Goal: Navigation & Orientation: Understand site structure

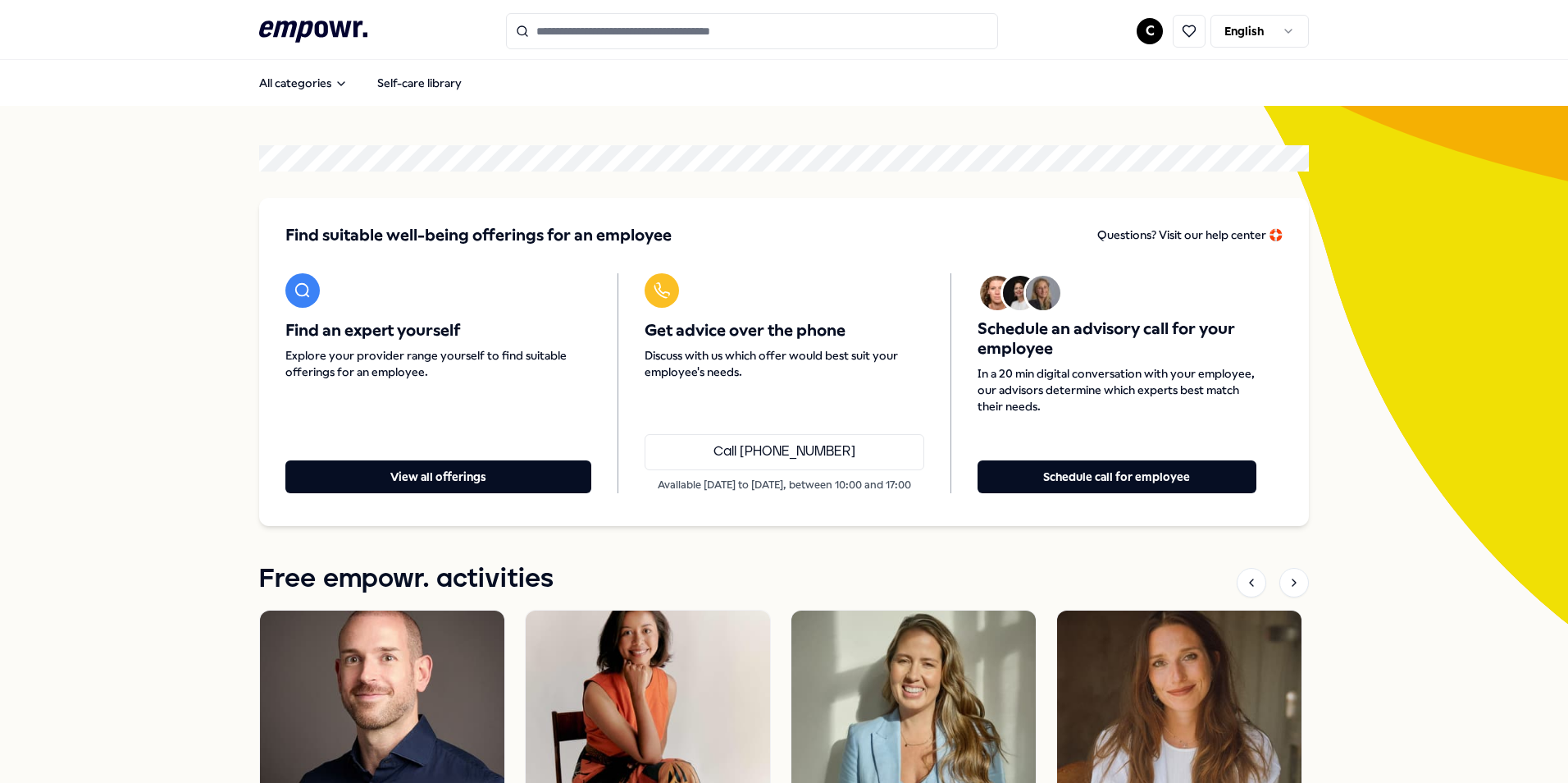
click at [1248, 35] on html ".empowr-logo_svg__cls-1{fill:#03032f} C English All categories Self-care librar…" at bounding box center [784, 391] width 1568 height 783
click at [1162, 34] on html ".empowr-logo_svg__cls-1{fill:#03032f} C English All categories Self-care librar…" at bounding box center [784, 391] width 1568 height 783
click at [1151, 35] on html ".empowr-logo_svg__cls-1{fill:#03032f} C English All categories Self-care librar…" at bounding box center [784, 391] width 1568 height 783
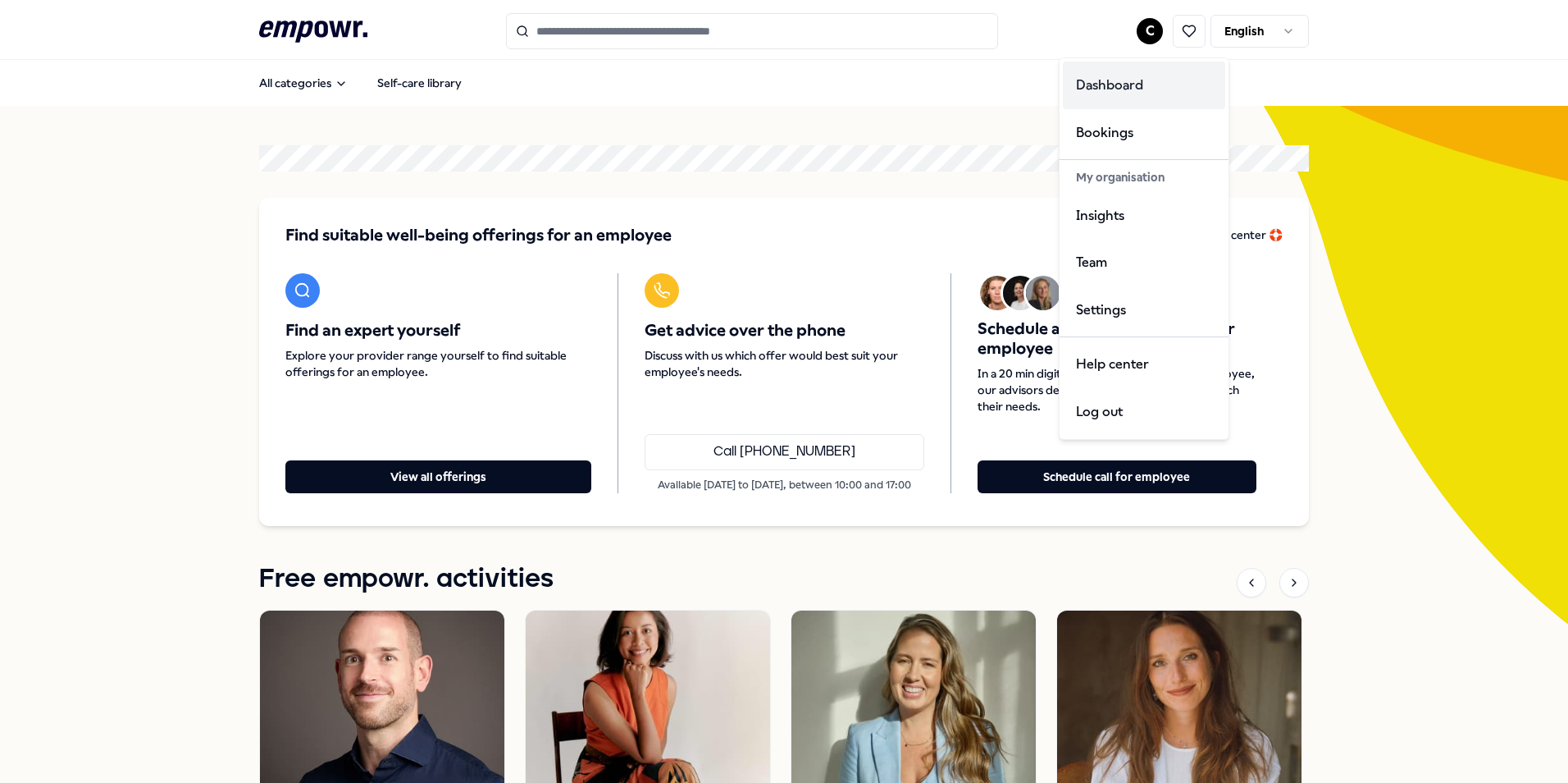
click at [1140, 89] on div "Dashboard" at bounding box center [1144, 85] width 162 height 48
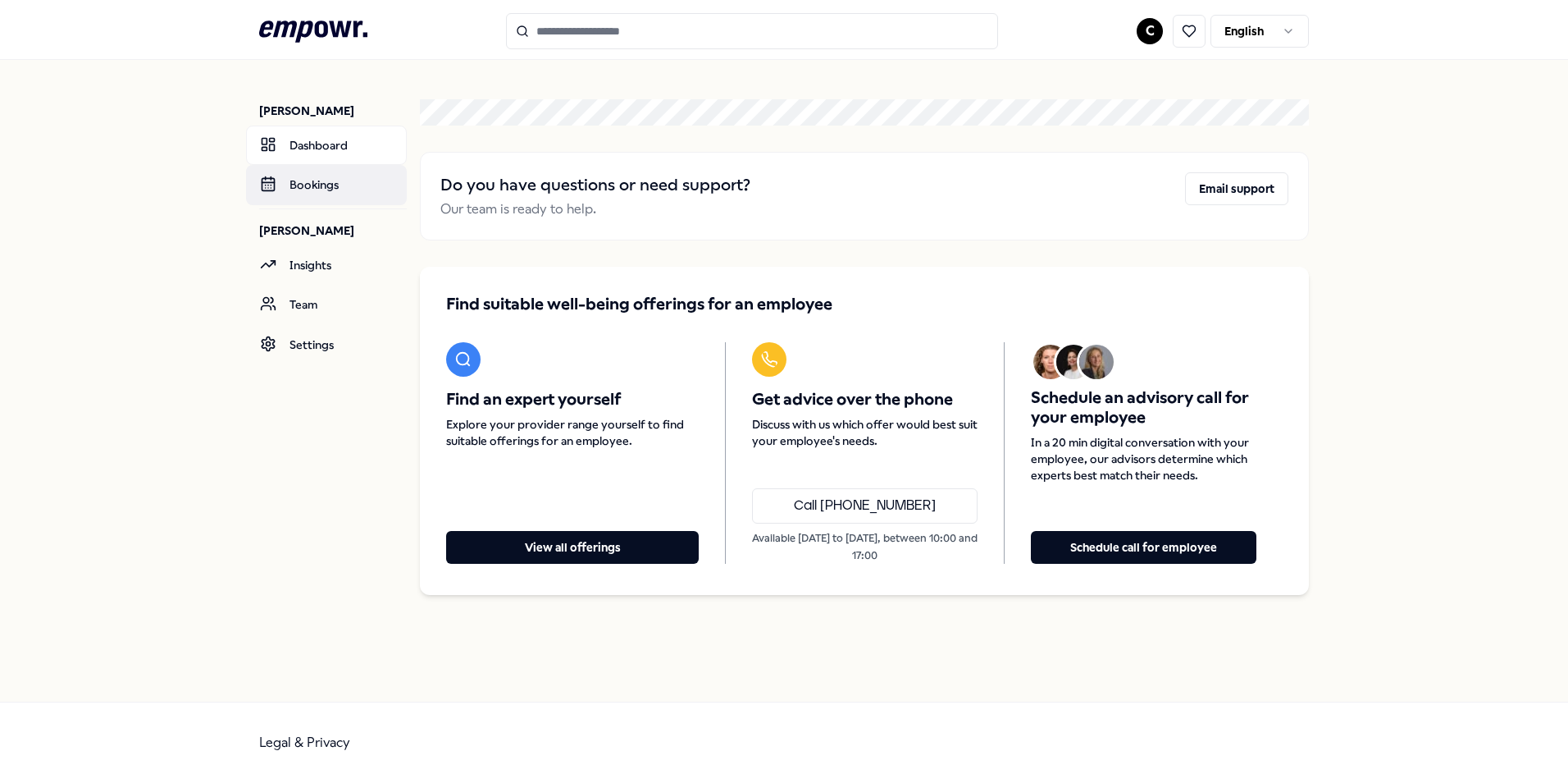
click at [326, 185] on link "Bookings" at bounding box center [326, 185] width 161 height 39
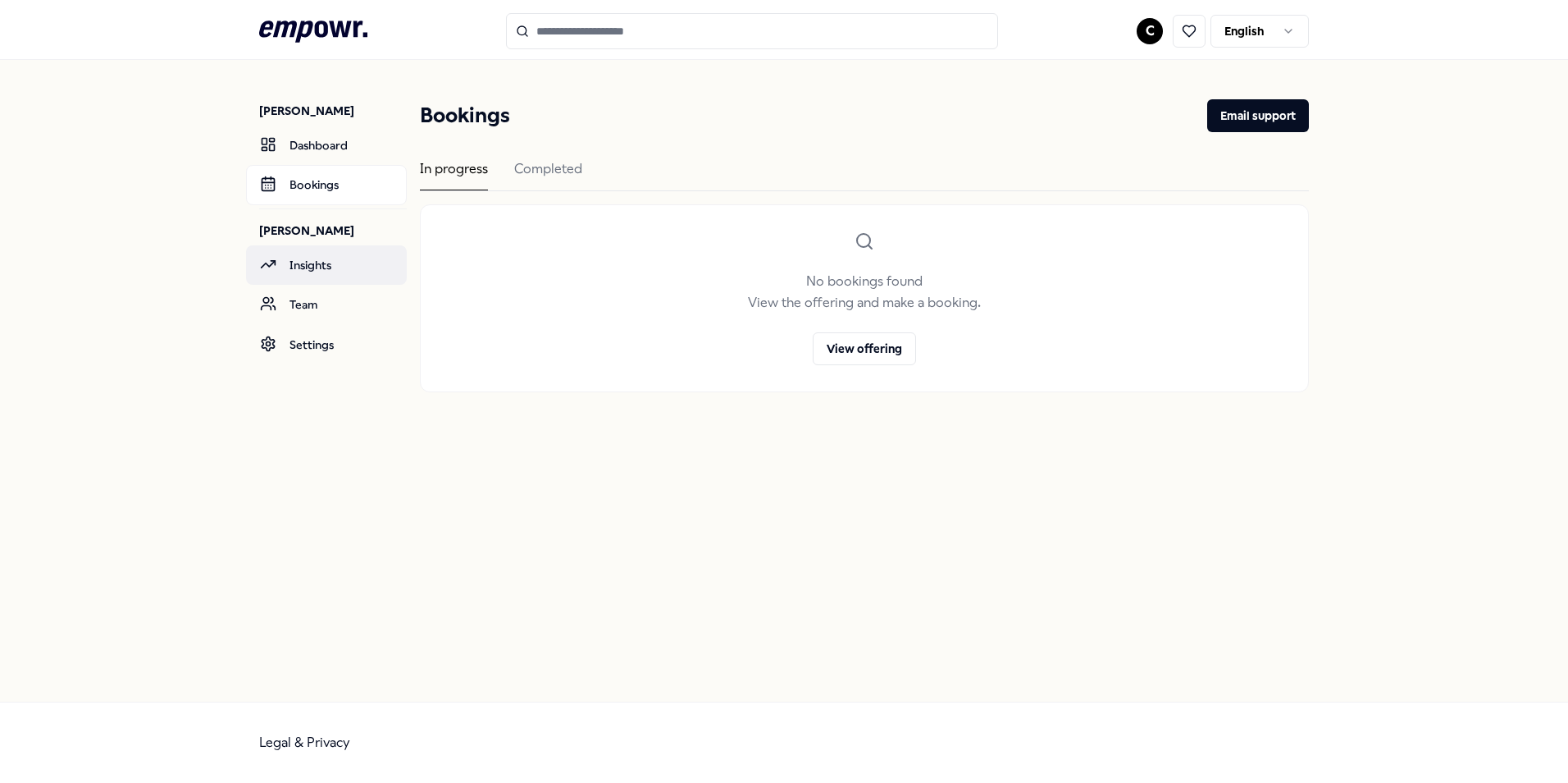
click at [315, 266] on link "Insights" at bounding box center [326, 264] width 161 height 39
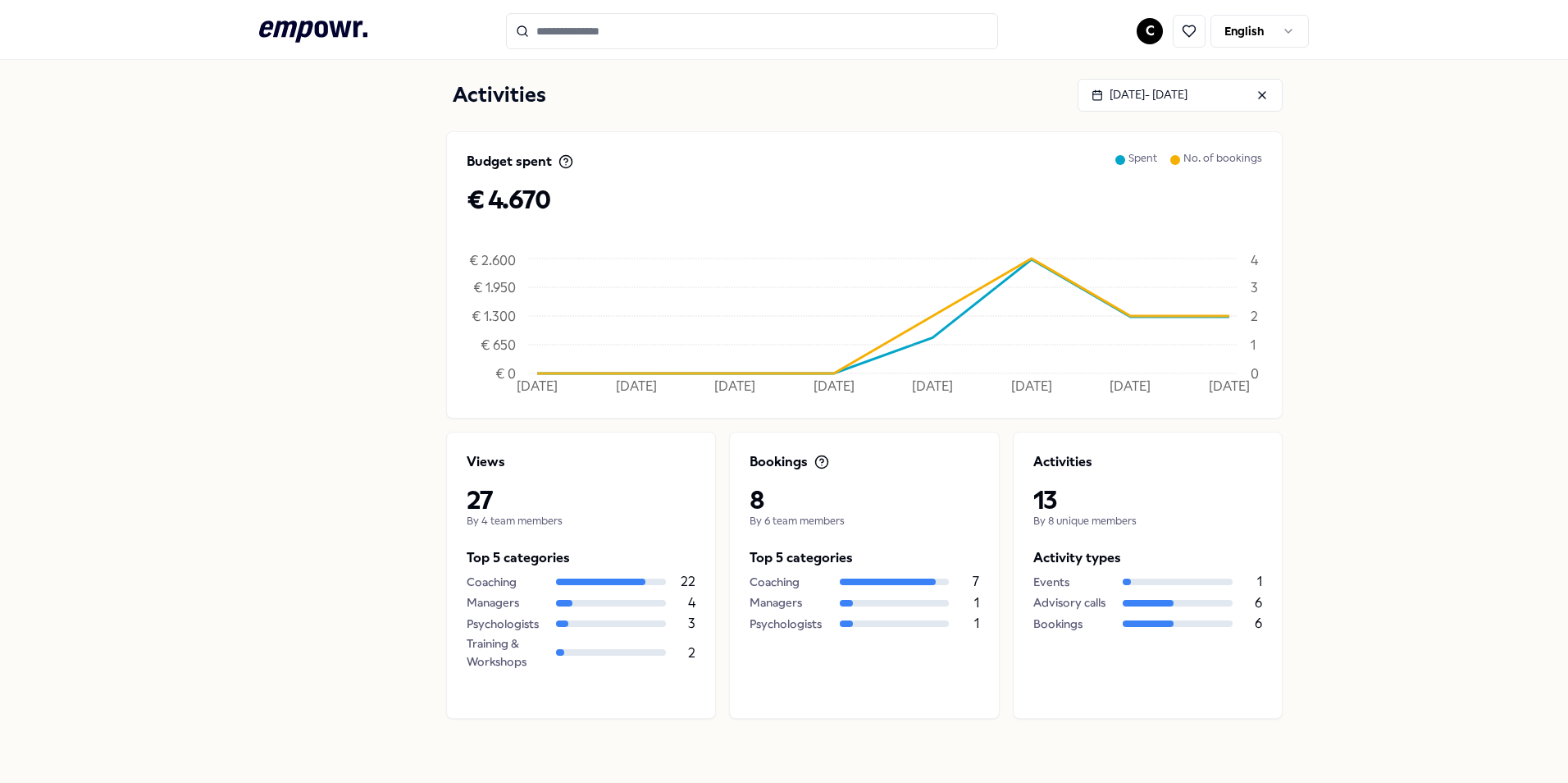
scroll to position [530, 0]
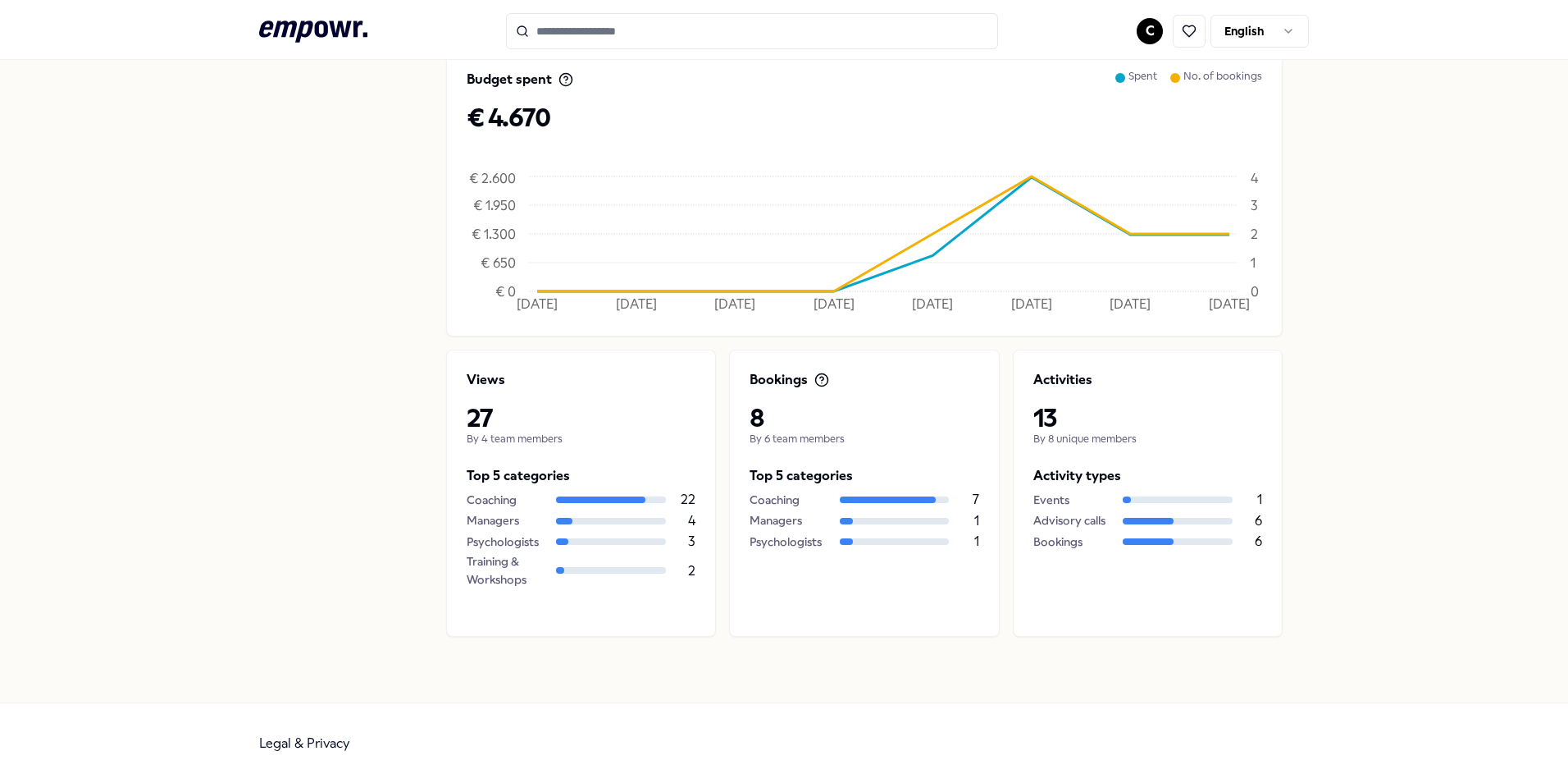
click at [806, 438] on p "By 6 team members" at bounding box center [863, 439] width 228 height 13
click at [1081, 441] on p "By 8 unique members" at bounding box center [1148, 439] width 228 height 13
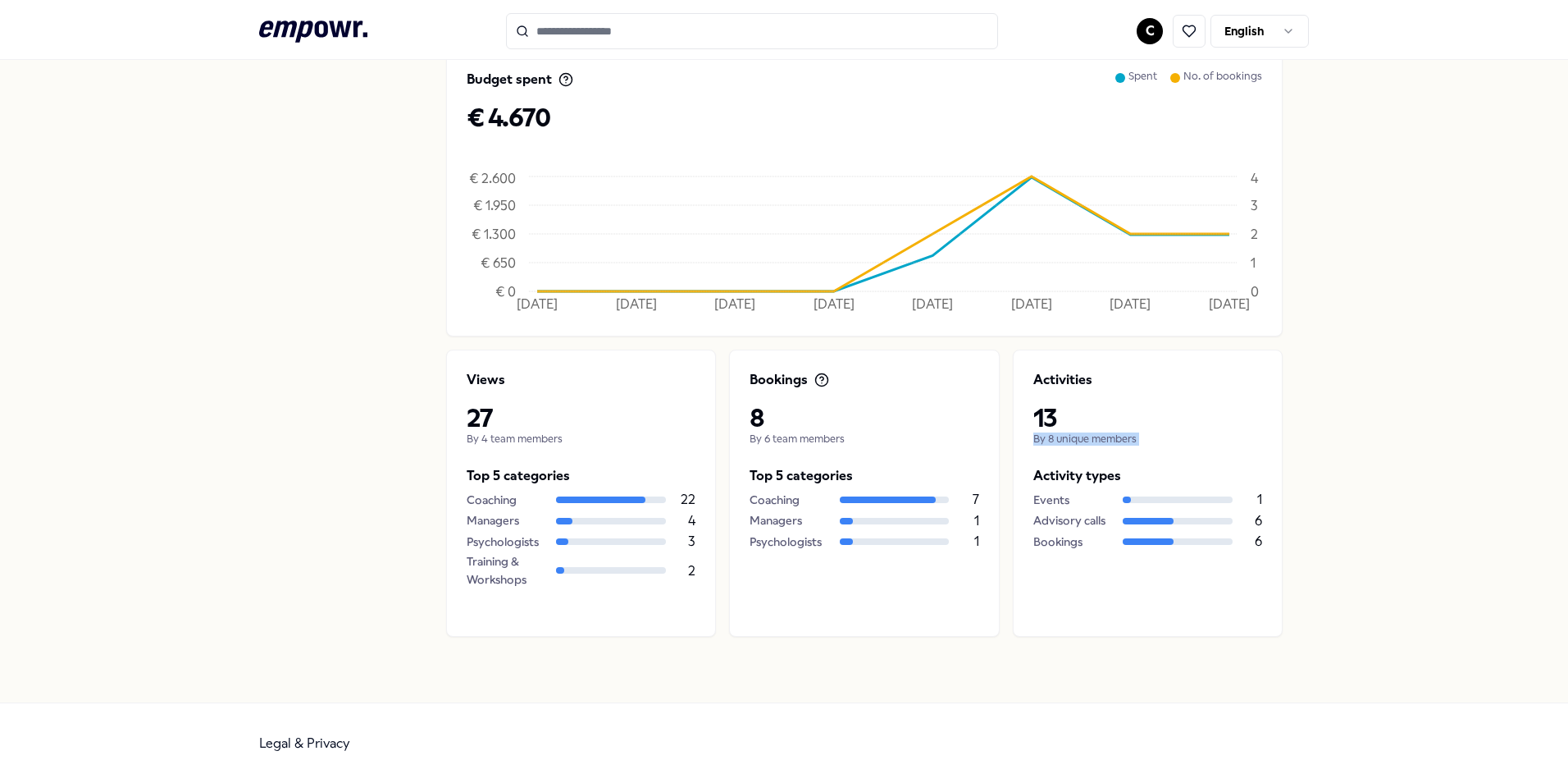
click at [1081, 441] on p "By 8 unique members" at bounding box center [1148, 439] width 228 height 13
drag, startPoint x: 1081, startPoint y: 441, endPoint x: 1262, endPoint y: 439, distance: 181.0
click at [1259, 439] on div "Activities 13 By 8 unique members Activity types Events 1 Advisory calls 6 Book…" at bounding box center [1148, 493] width 270 height 287
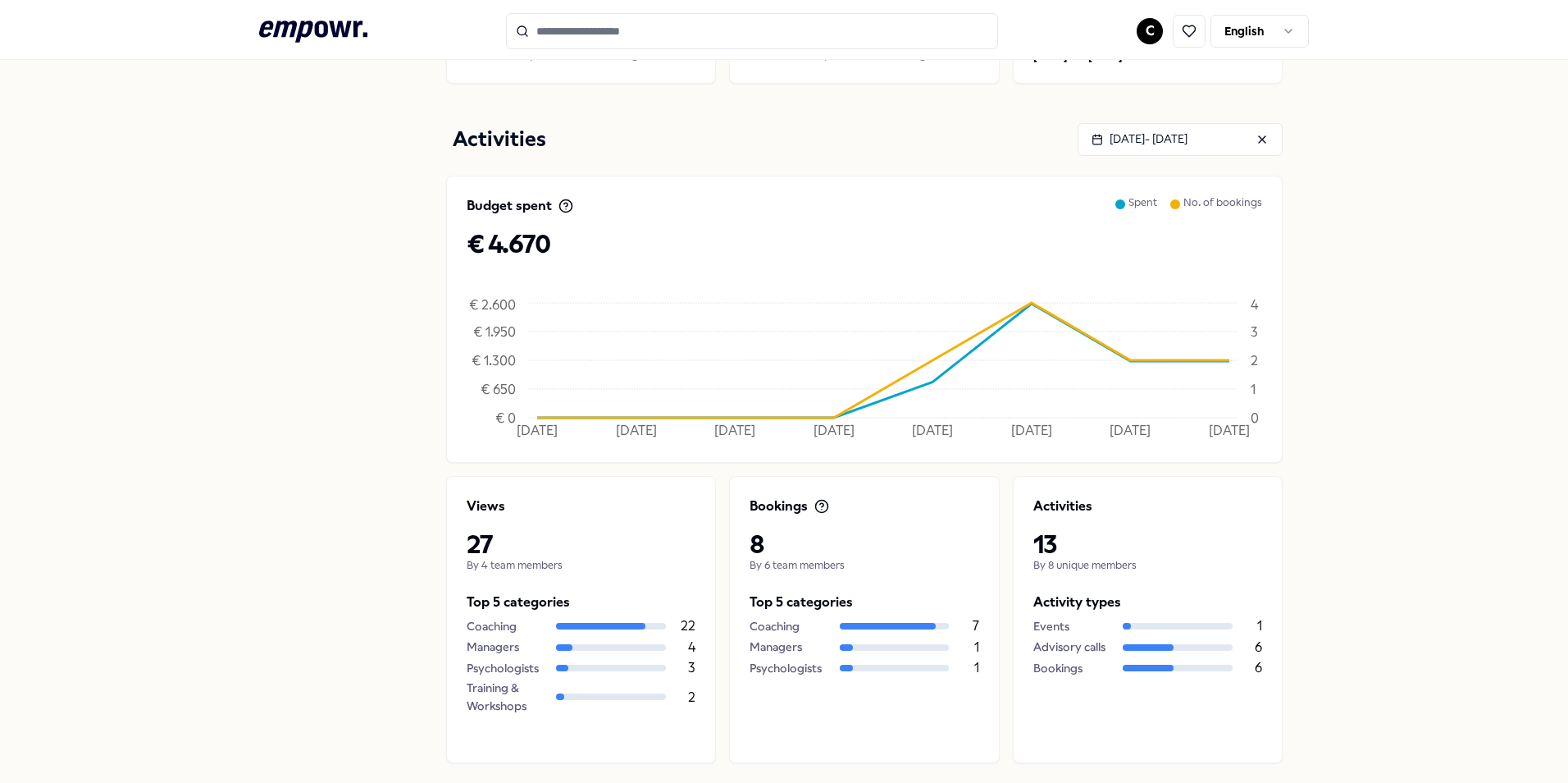
scroll to position [201, 0]
